Goal: Task Accomplishment & Management: Use online tool/utility

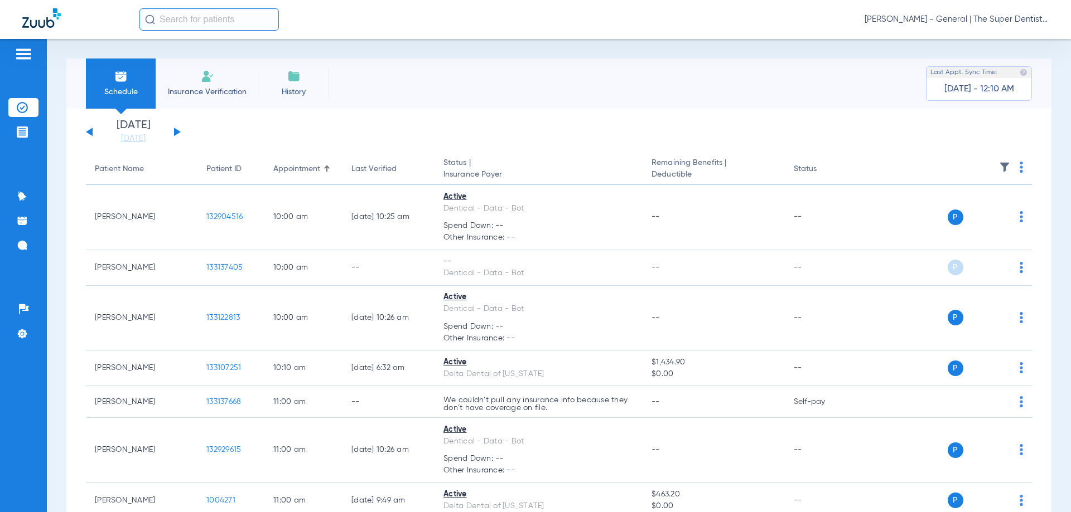
click at [192, 13] on input "text" at bounding box center [208, 19] width 139 height 22
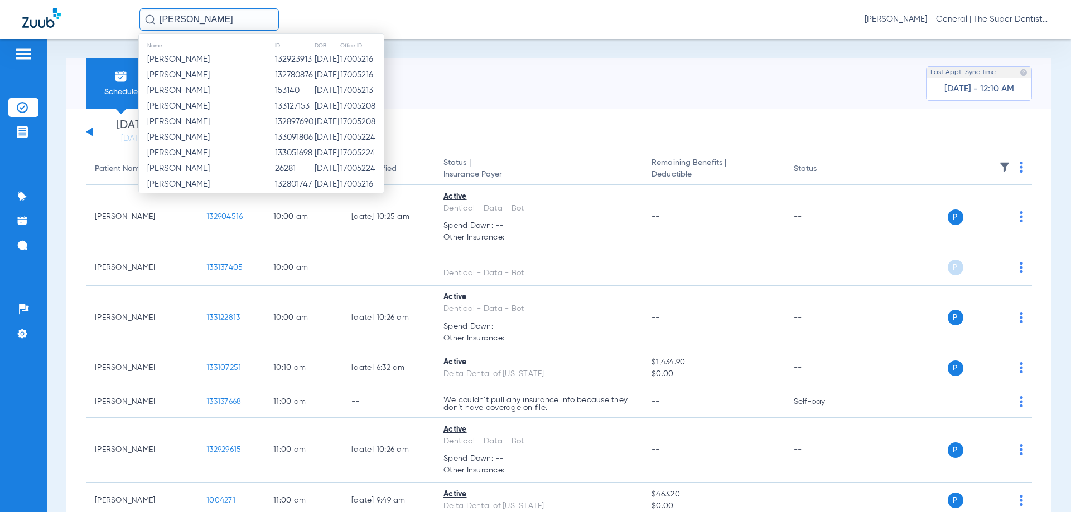
click at [199, 16] on input "[PERSON_NAME]" at bounding box center [208, 19] width 139 height 22
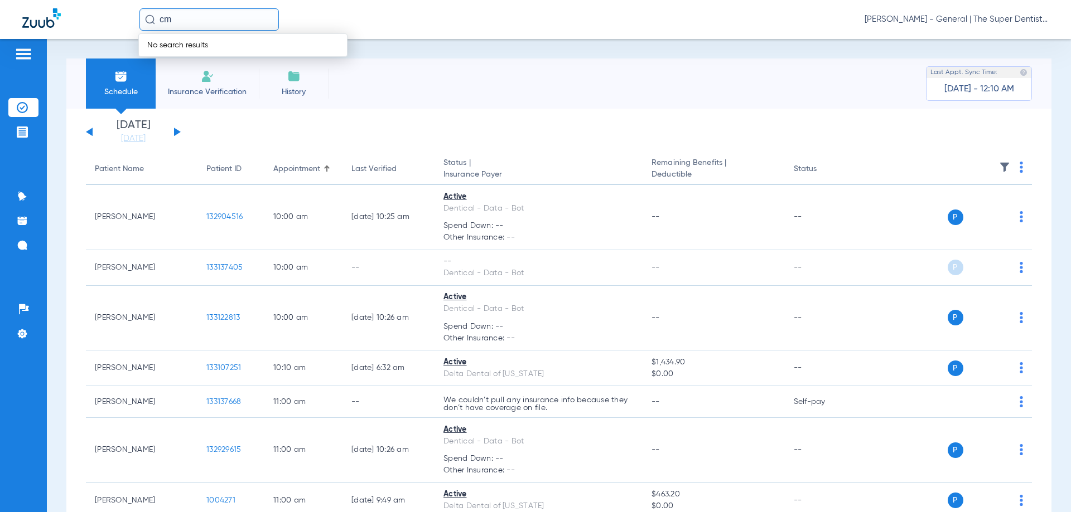
drag, startPoint x: 192, startPoint y: 20, endPoint x: 119, endPoint y: 12, distance: 73.5
click at [120, 13] on div "cm No search results [PERSON_NAME] Mesa - General | The Super Dentists" at bounding box center [535, 19] width 1071 height 39
type input "i"
click at [217, 8] on div "[PERSON_NAME] mc [PERSON_NAME] - General | The Super Dentists" at bounding box center [535, 19] width 1071 height 39
click at [206, 24] on input "[PERSON_NAME]" at bounding box center [208, 19] width 139 height 22
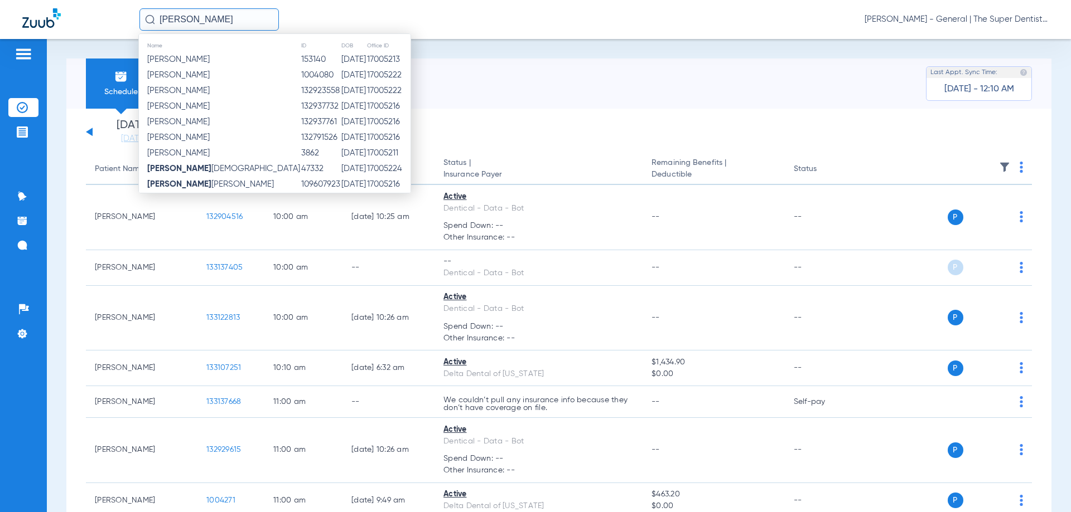
click at [206, 24] on input "[PERSON_NAME]" at bounding box center [208, 19] width 139 height 22
click at [201, 22] on input "[PERSON_NAME]" at bounding box center [208, 19] width 139 height 22
type input "M"
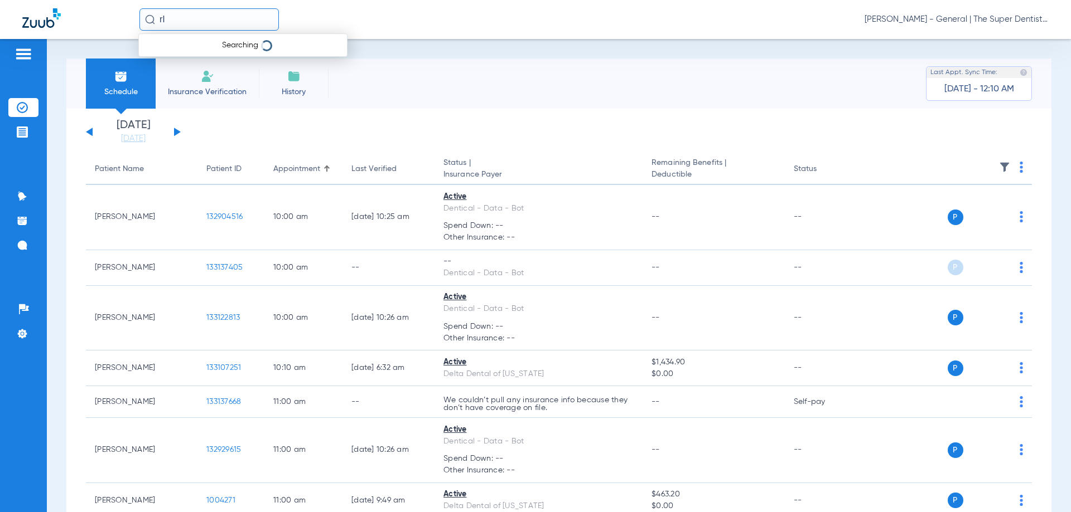
type input "r"
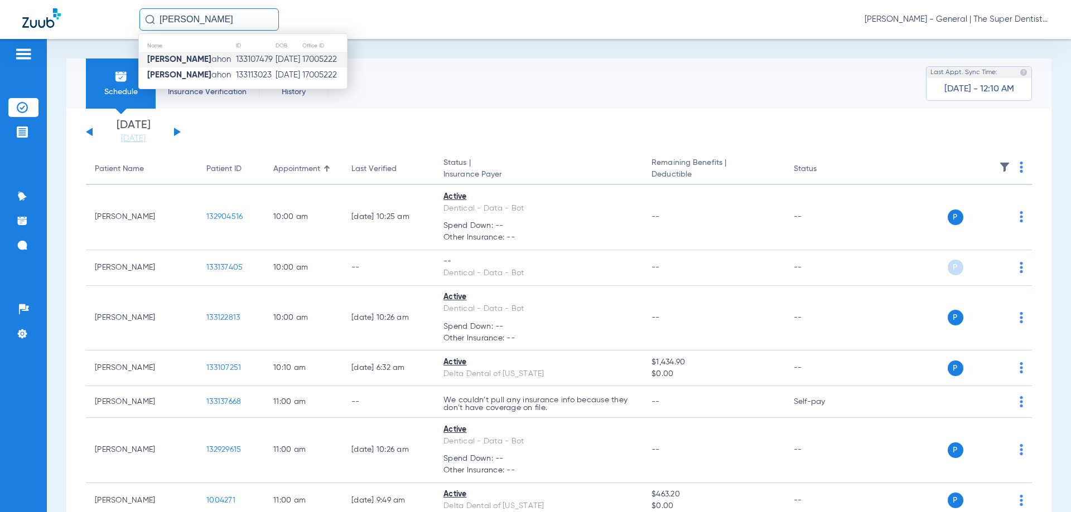
type input "[PERSON_NAME]"
click at [236, 57] on td "133107479" at bounding box center [255, 60] width 40 height 16
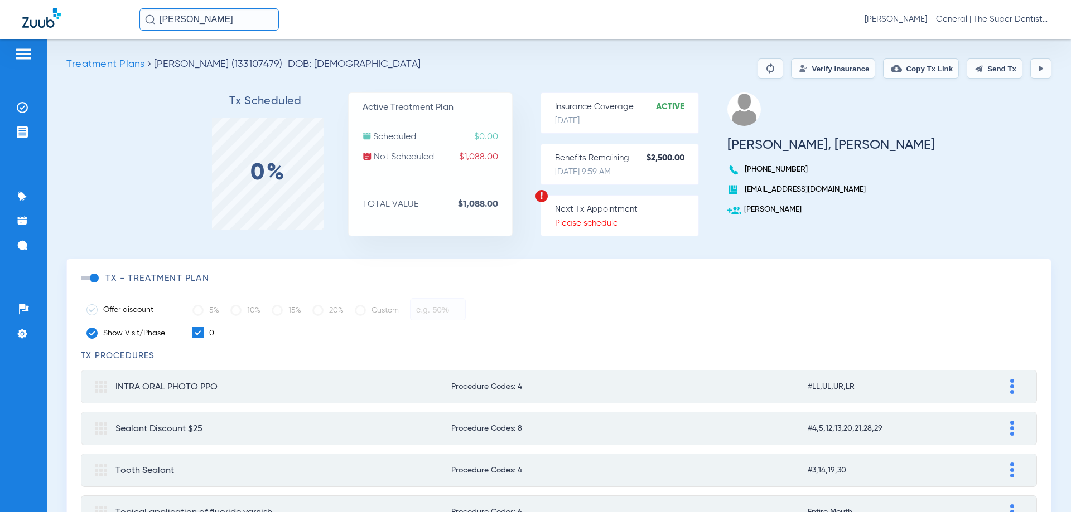
click at [826, 62] on button "Verify Insurance" at bounding box center [833, 69] width 84 height 20
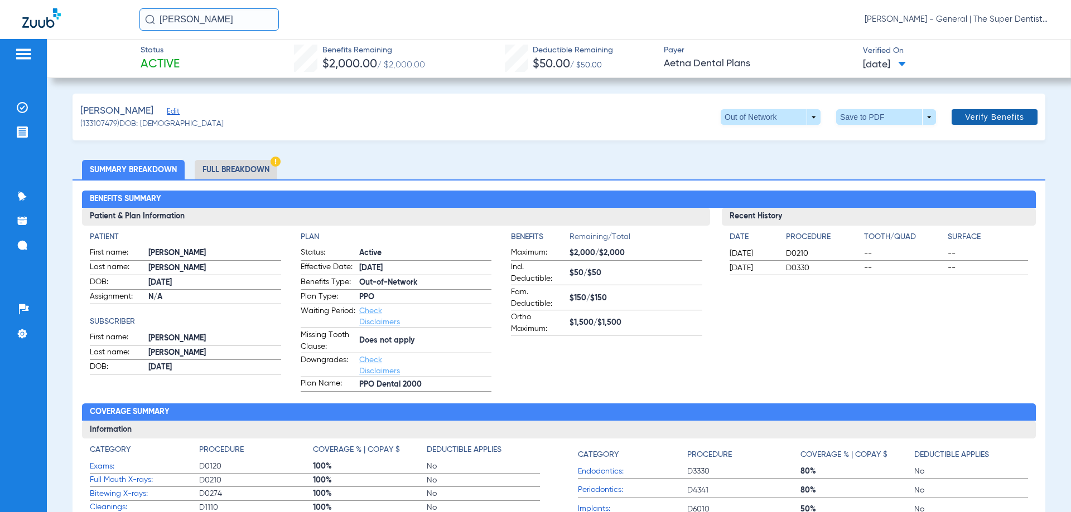
click at [997, 115] on span "Verify Benefits" at bounding box center [994, 117] width 59 height 9
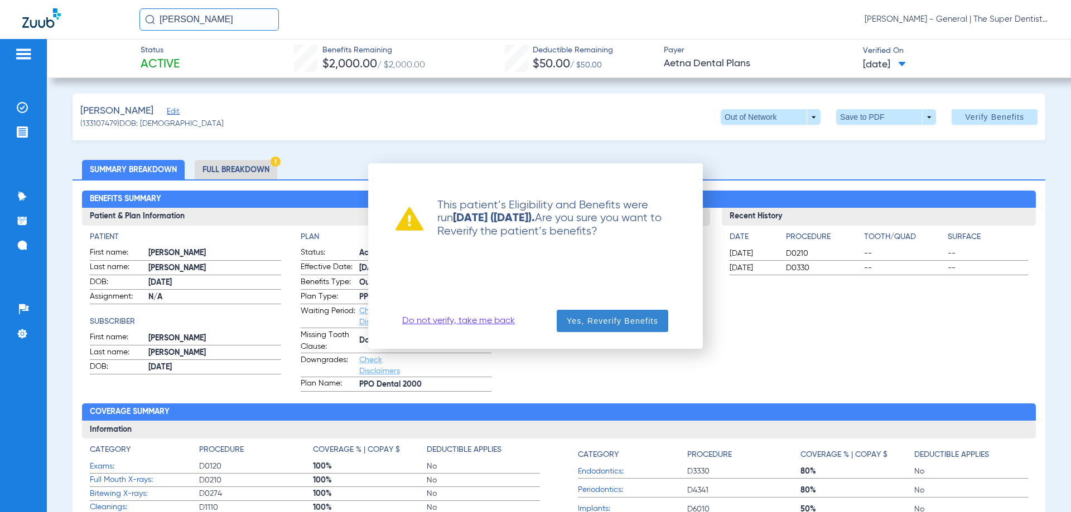
click at [604, 326] on span "Yes, Reverify Benefits" at bounding box center [612, 321] width 91 height 11
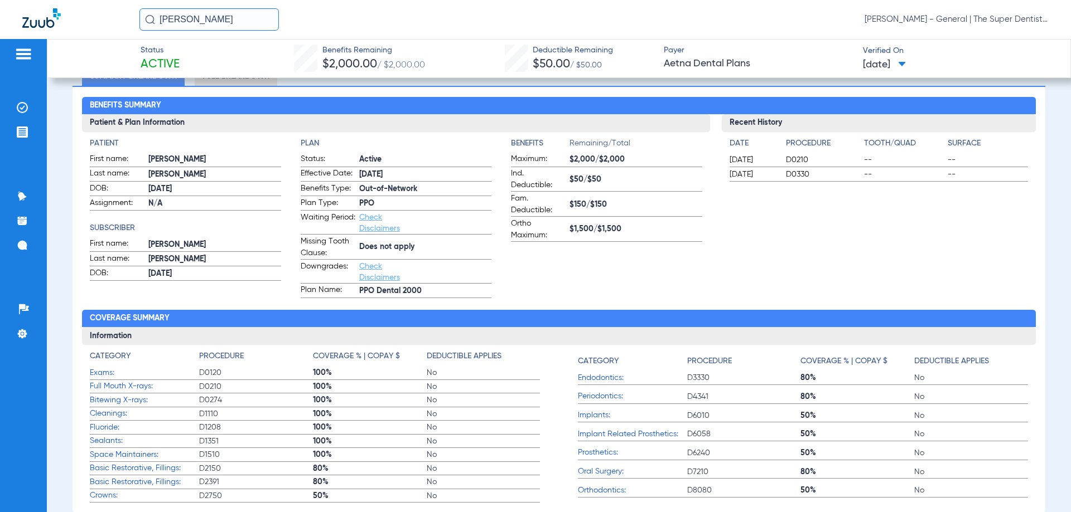
scroll to position [112, 0]
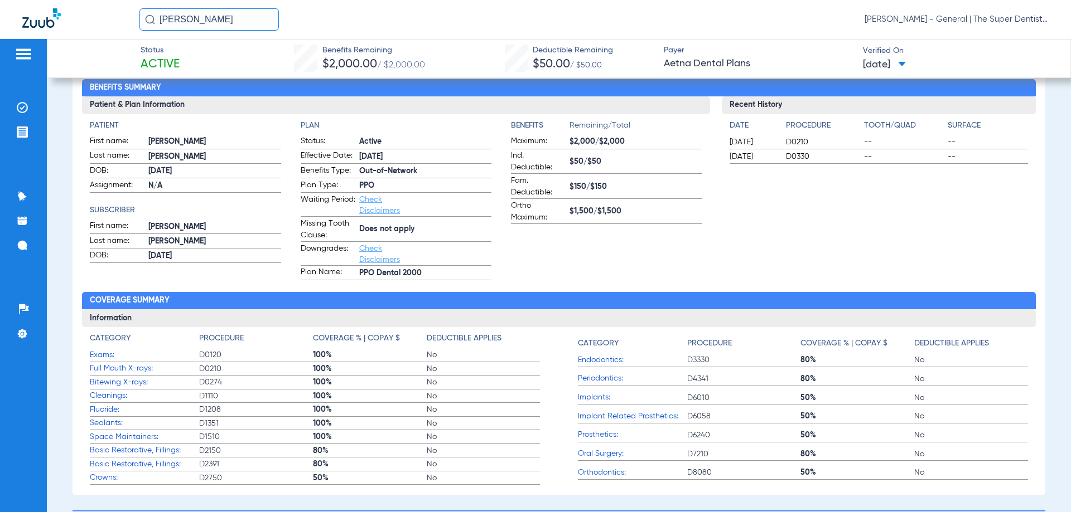
drag, startPoint x: 189, startPoint y: 471, endPoint x: 189, endPoint y: 491, distance: 20.1
